Goal: Information Seeking & Learning: Find specific fact

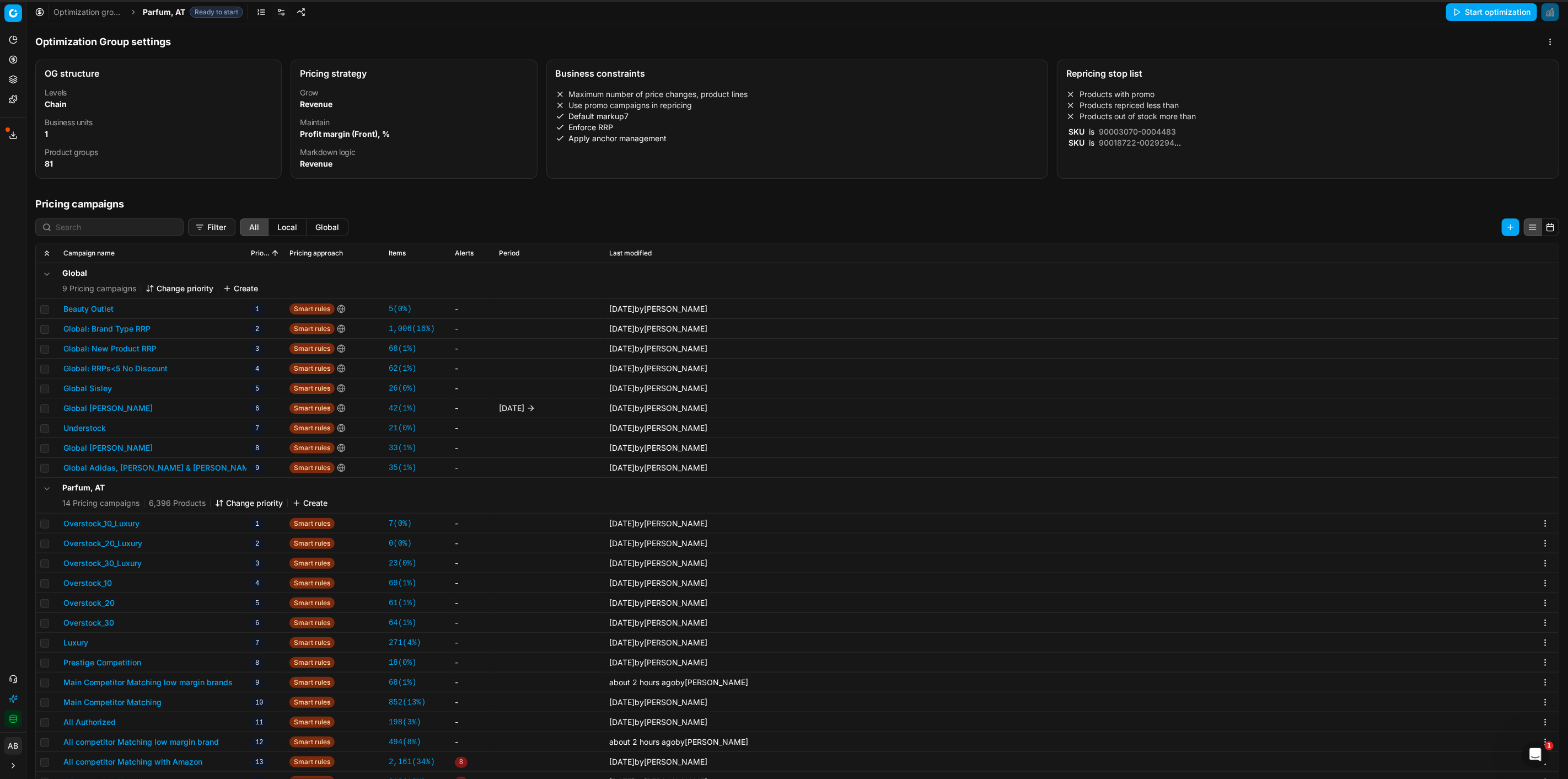
scroll to position [169, 0]
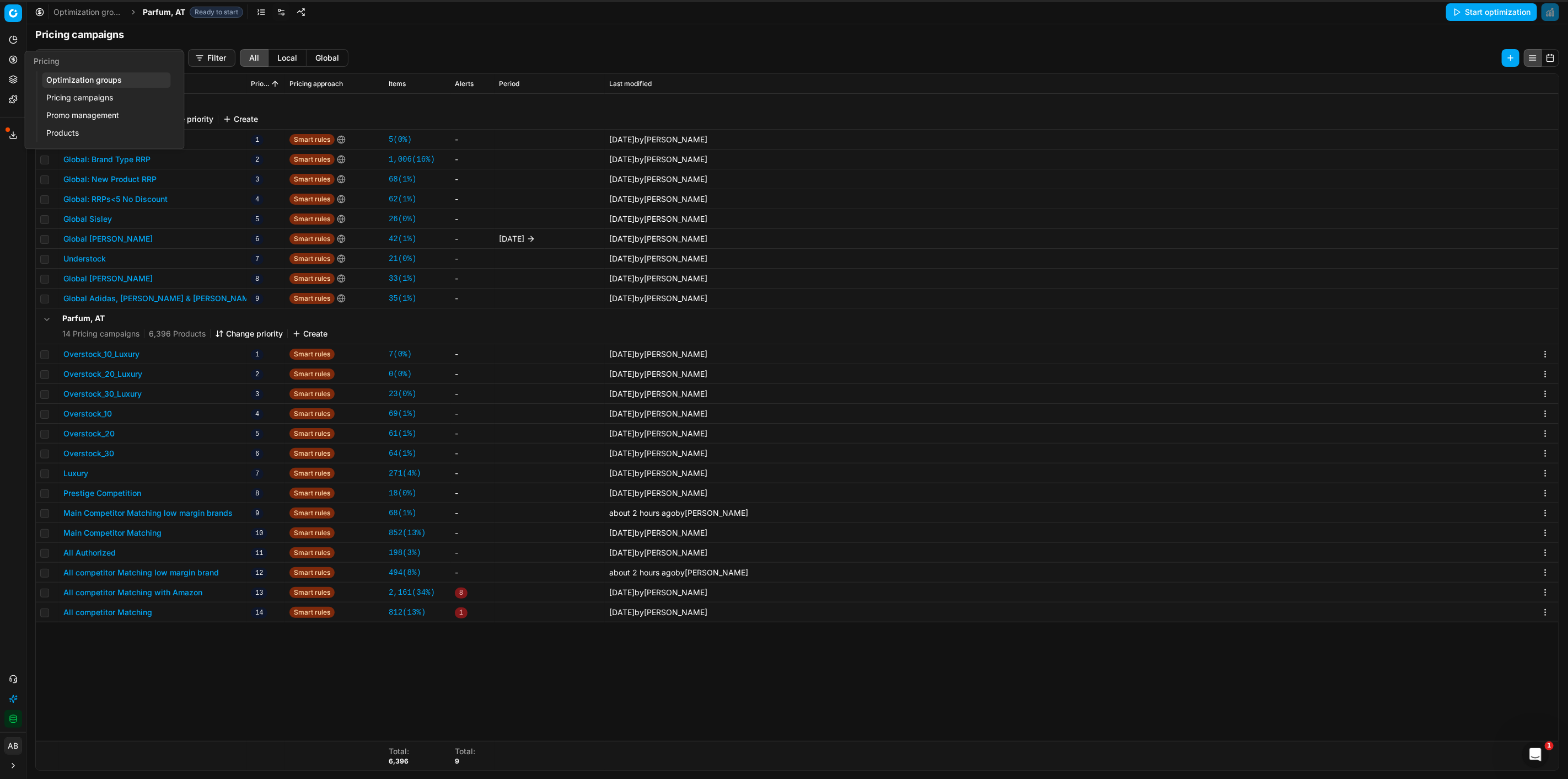
click at [81, 93] on link "Pricing campaigns" at bounding box center [106, 97] width 129 height 15
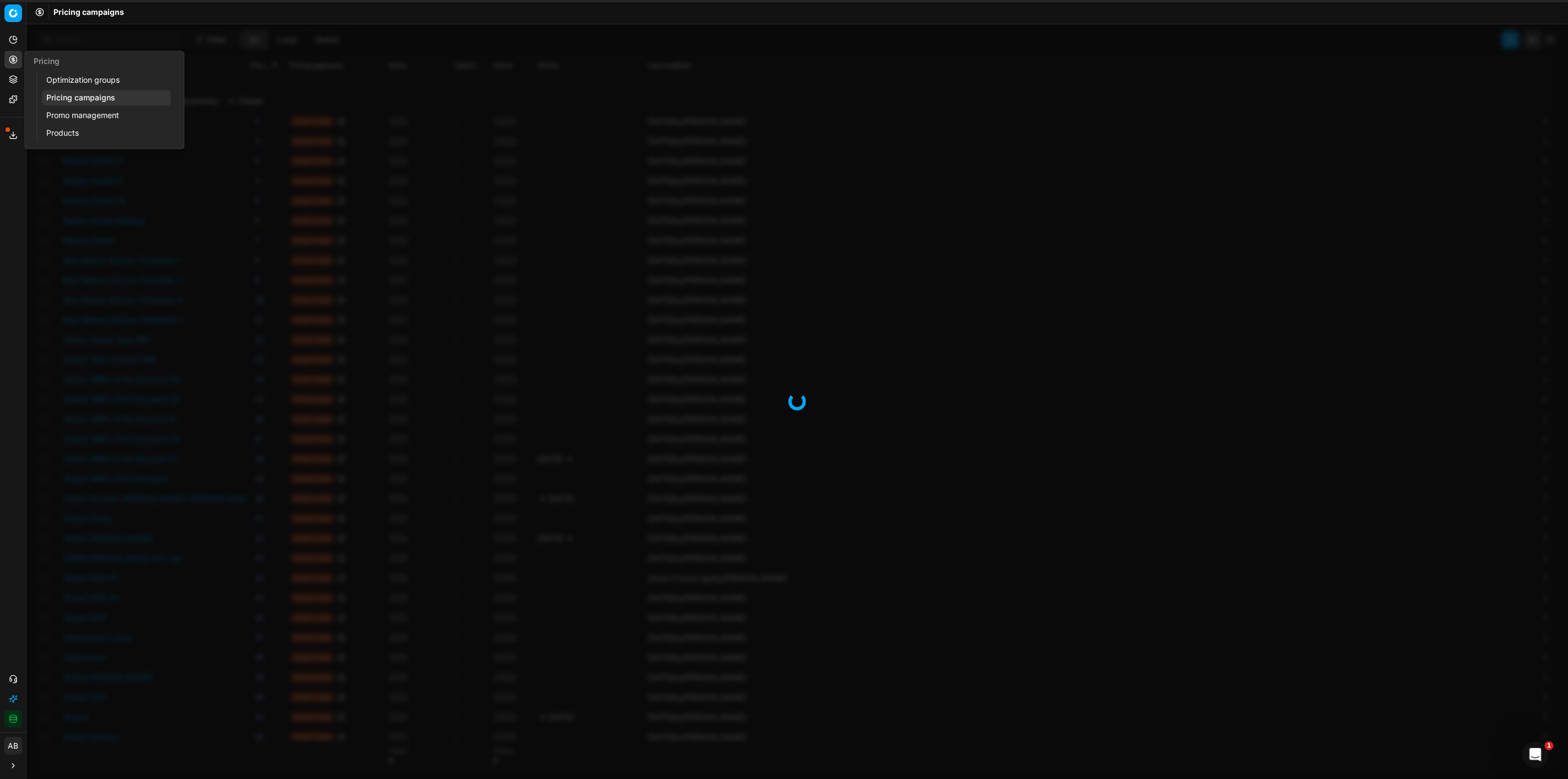
click at [96, 78] on link "Optimization groups" at bounding box center [106, 80] width 129 height 15
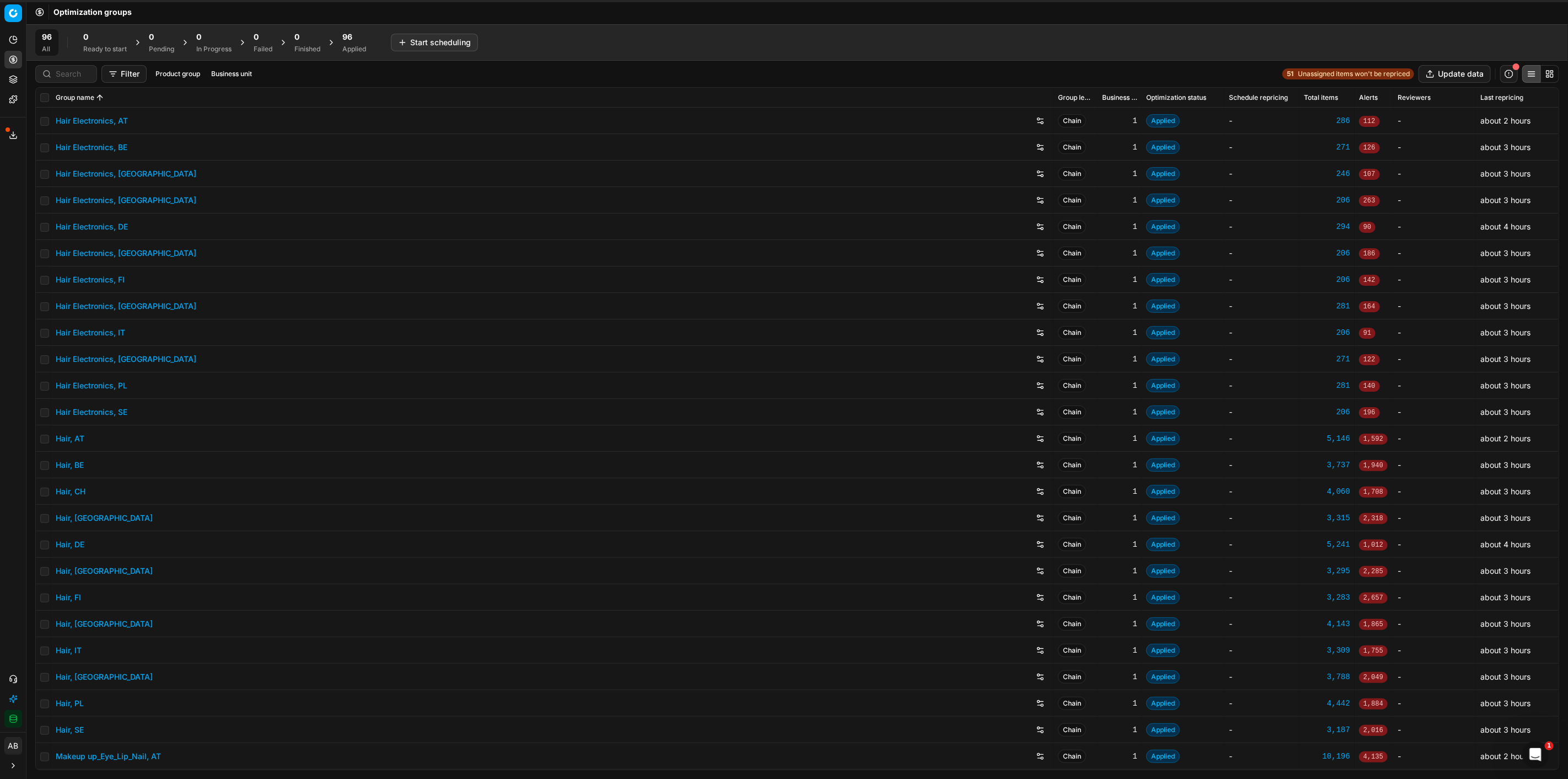
click at [71, 544] on link "Hair, DE" at bounding box center [70, 544] width 29 height 11
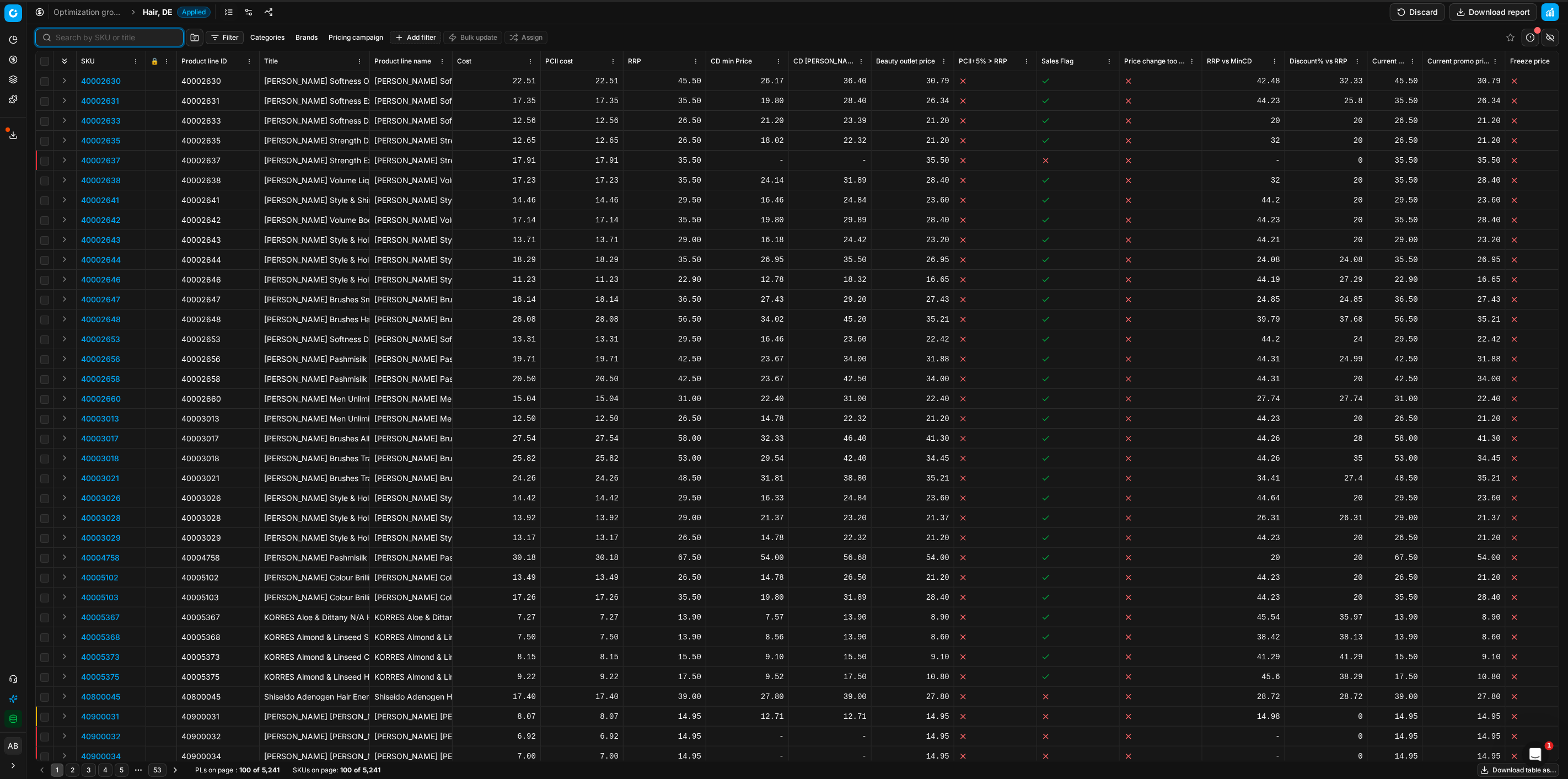
click at [67, 35] on input at bounding box center [116, 37] width 121 height 11
paste input "90016587-0026034"
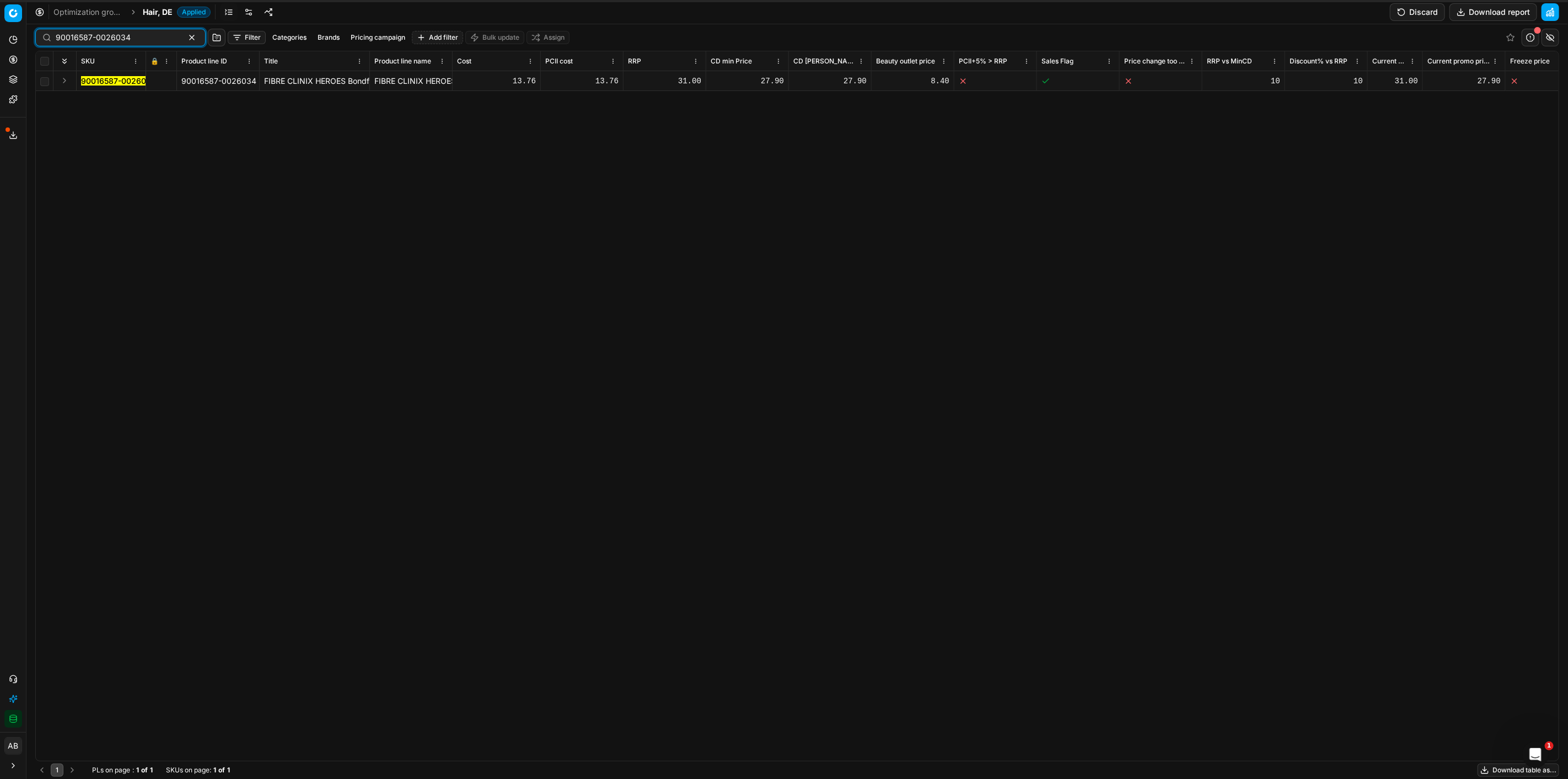
type input "90016587-0026034"
click at [133, 78] on mark "90016587-0026034" at bounding box center [118, 81] width 75 height 9
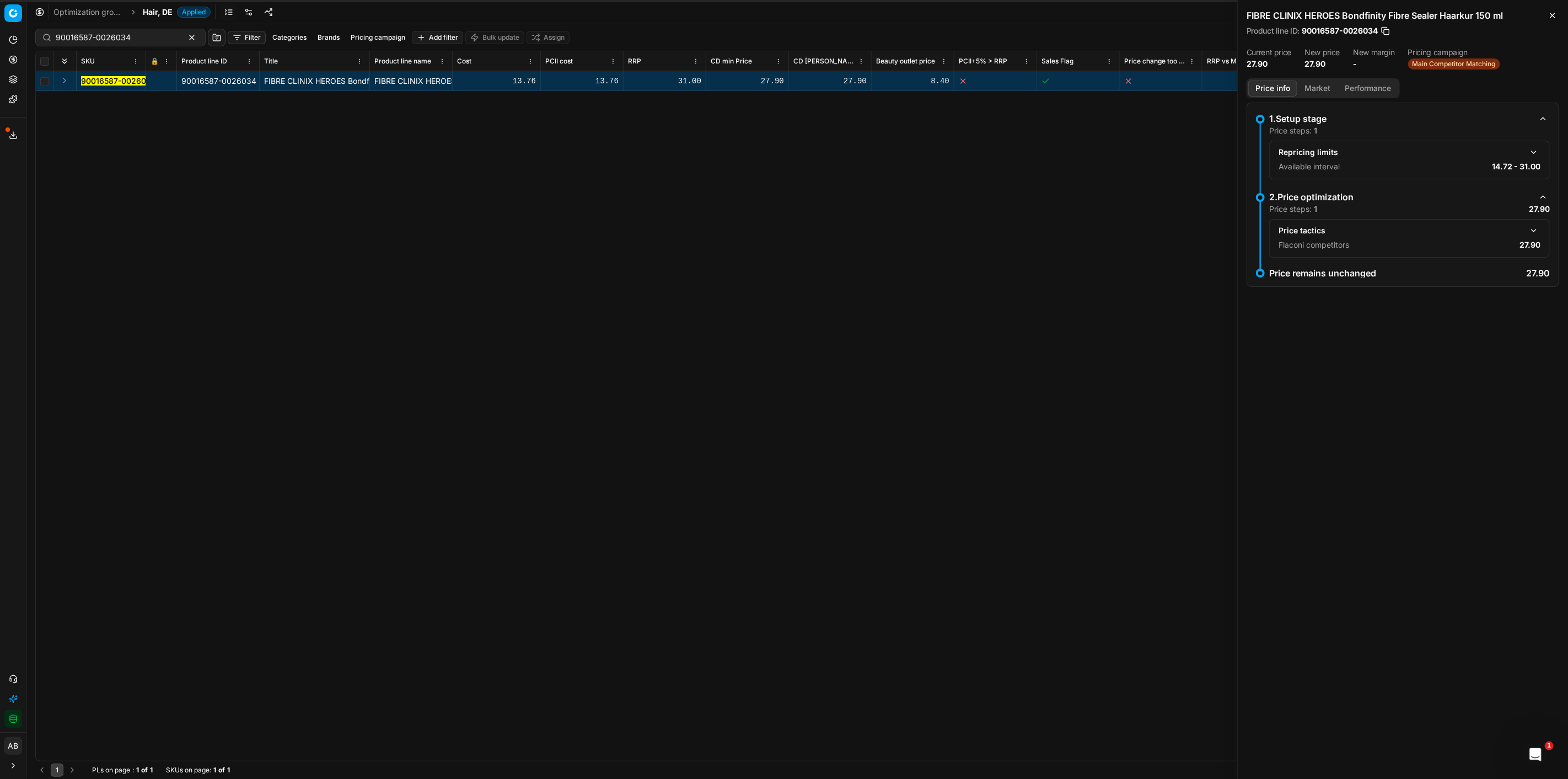
click at [1537, 231] on button "button" at bounding box center [1533, 230] width 13 height 13
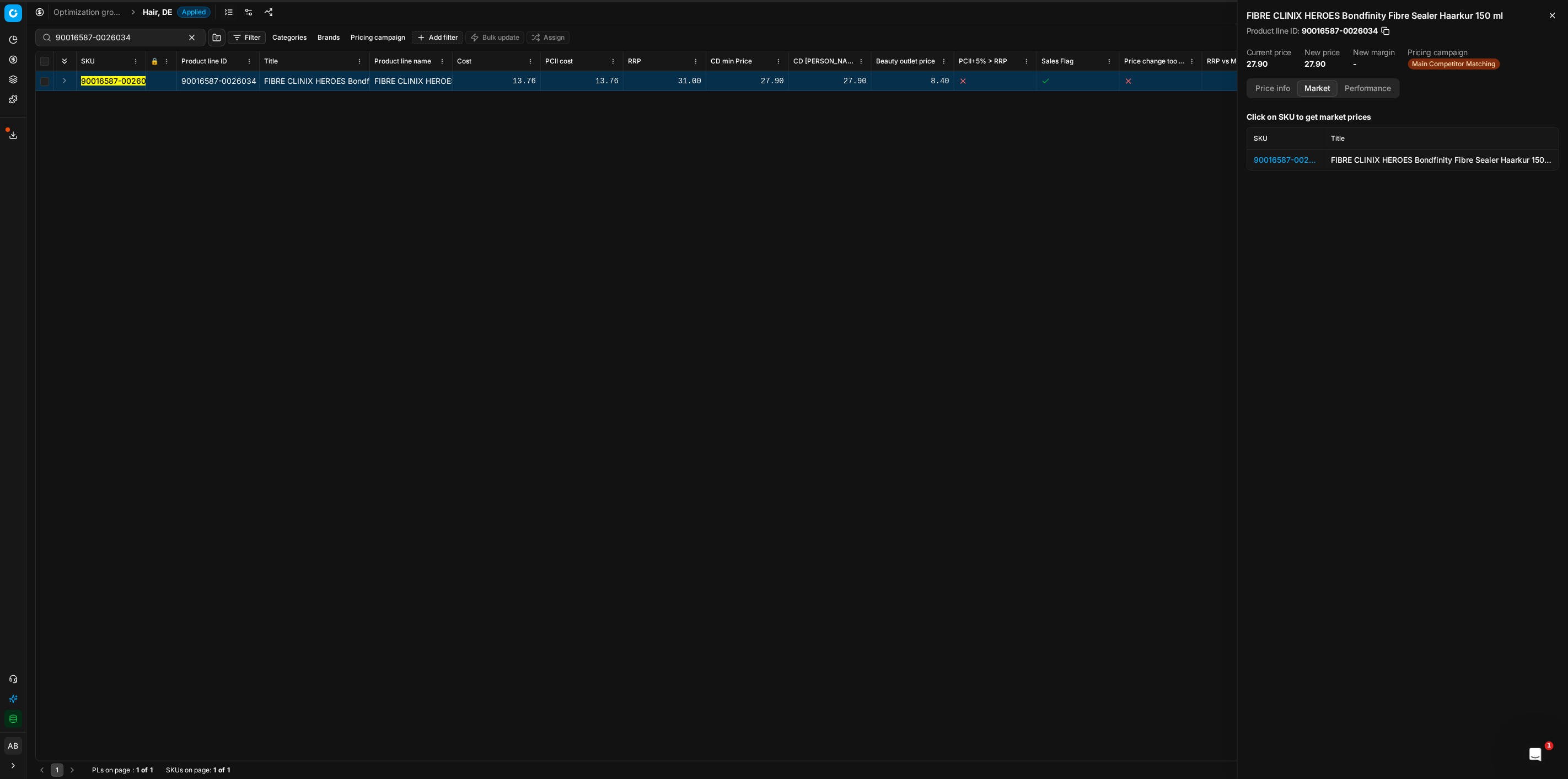
click at [1327, 91] on button "Market" at bounding box center [1317, 88] width 40 height 16
click at [1297, 156] on div "90016587-0026034" at bounding box center [1286, 160] width 64 height 11
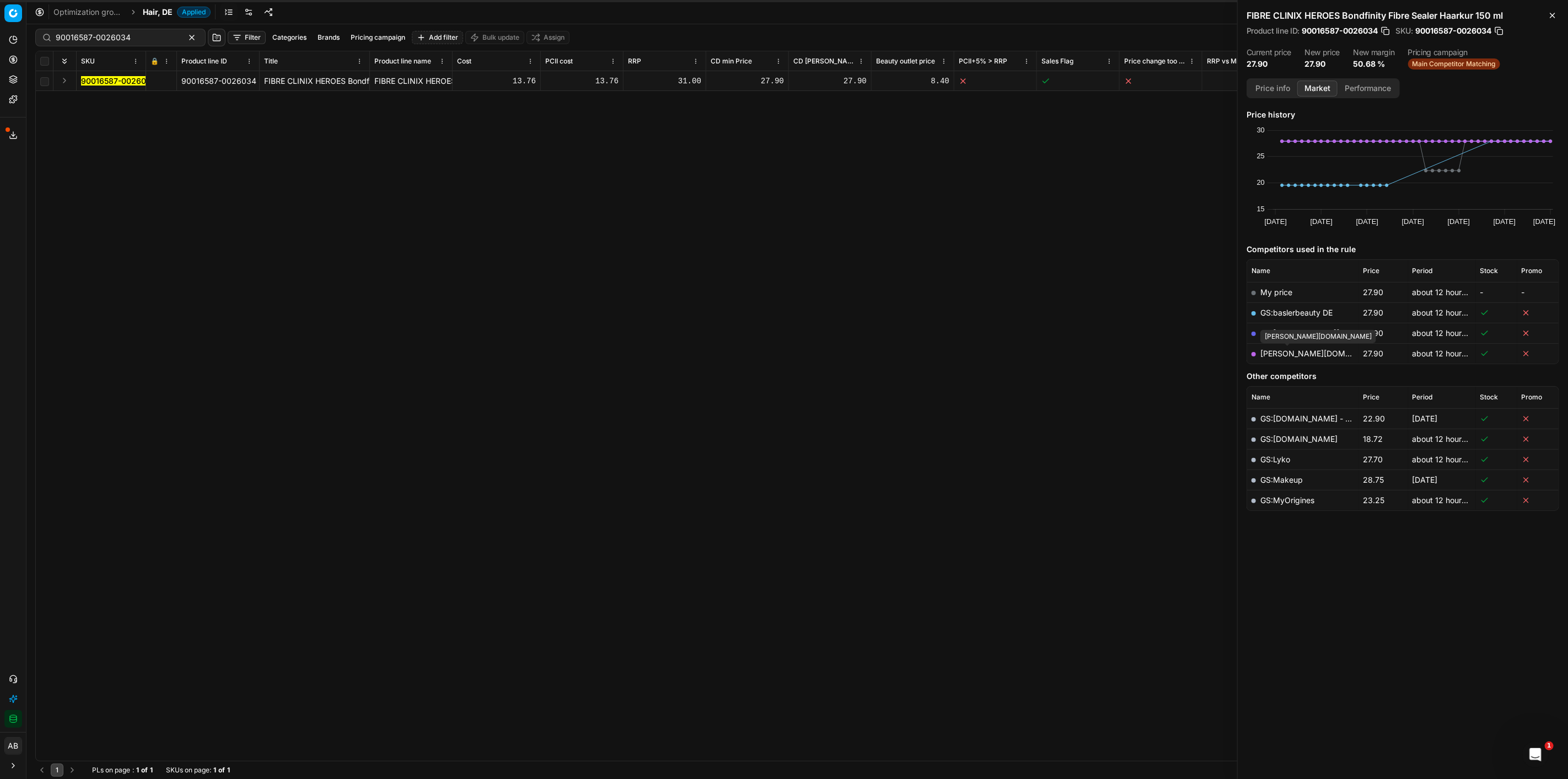
click at [1292, 347] on td "[PERSON_NAME][DOMAIN_NAME]" at bounding box center [1302, 353] width 111 height 21
click at [1292, 350] on link "[PERSON_NAME][DOMAIN_NAME]" at bounding box center [1324, 353] width 128 height 9
